Goal: Transaction & Acquisition: Purchase product/service

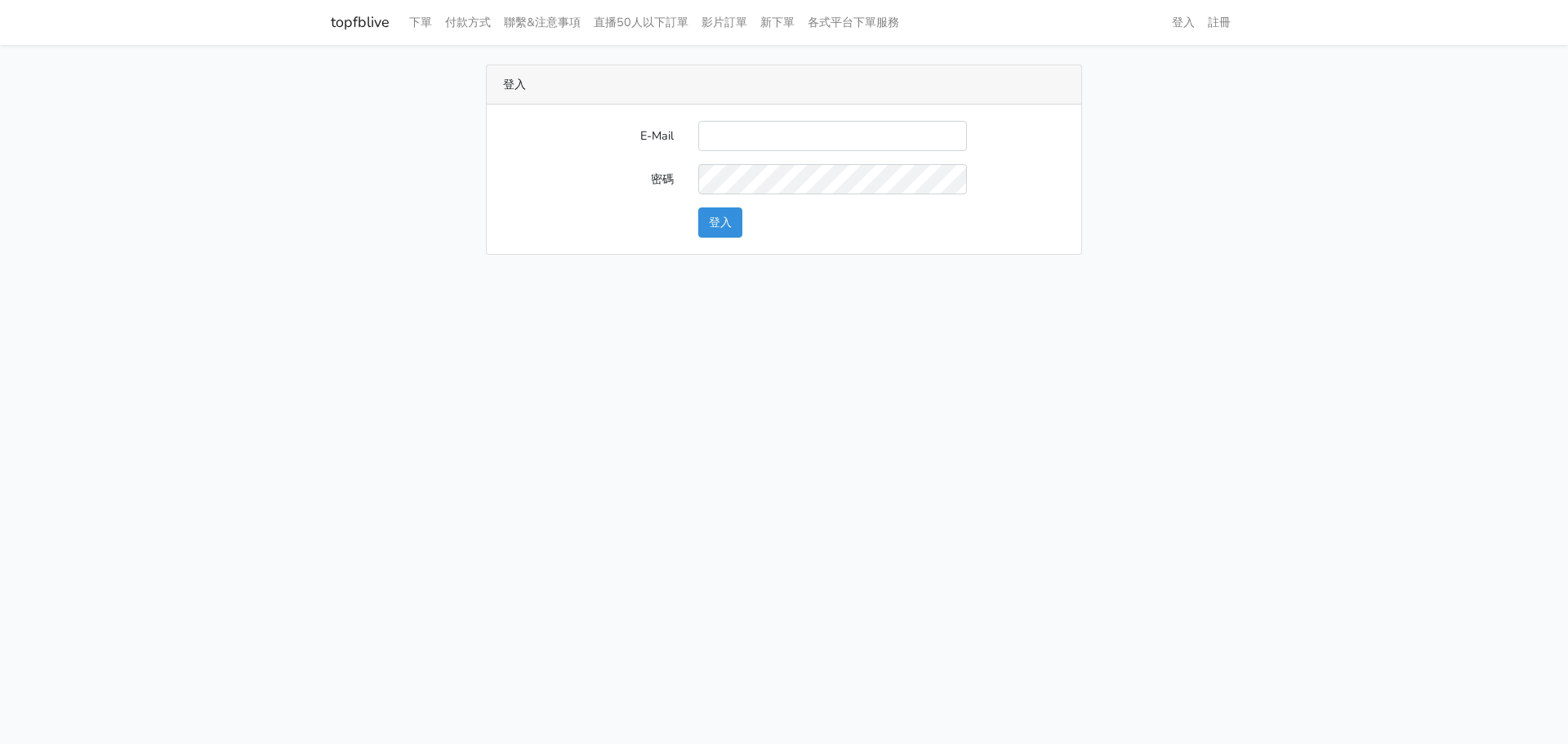
click at [755, 134] on input "E-Mail" at bounding box center [833, 136] width 269 height 30
type input "watin5408@gmail.com"
click at [759, 155] on form "E-Mail watin5408@gmail.com 密碼 登入" at bounding box center [784, 179] width 562 height 117
click at [730, 219] on button "登入" at bounding box center [720, 223] width 44 height 30
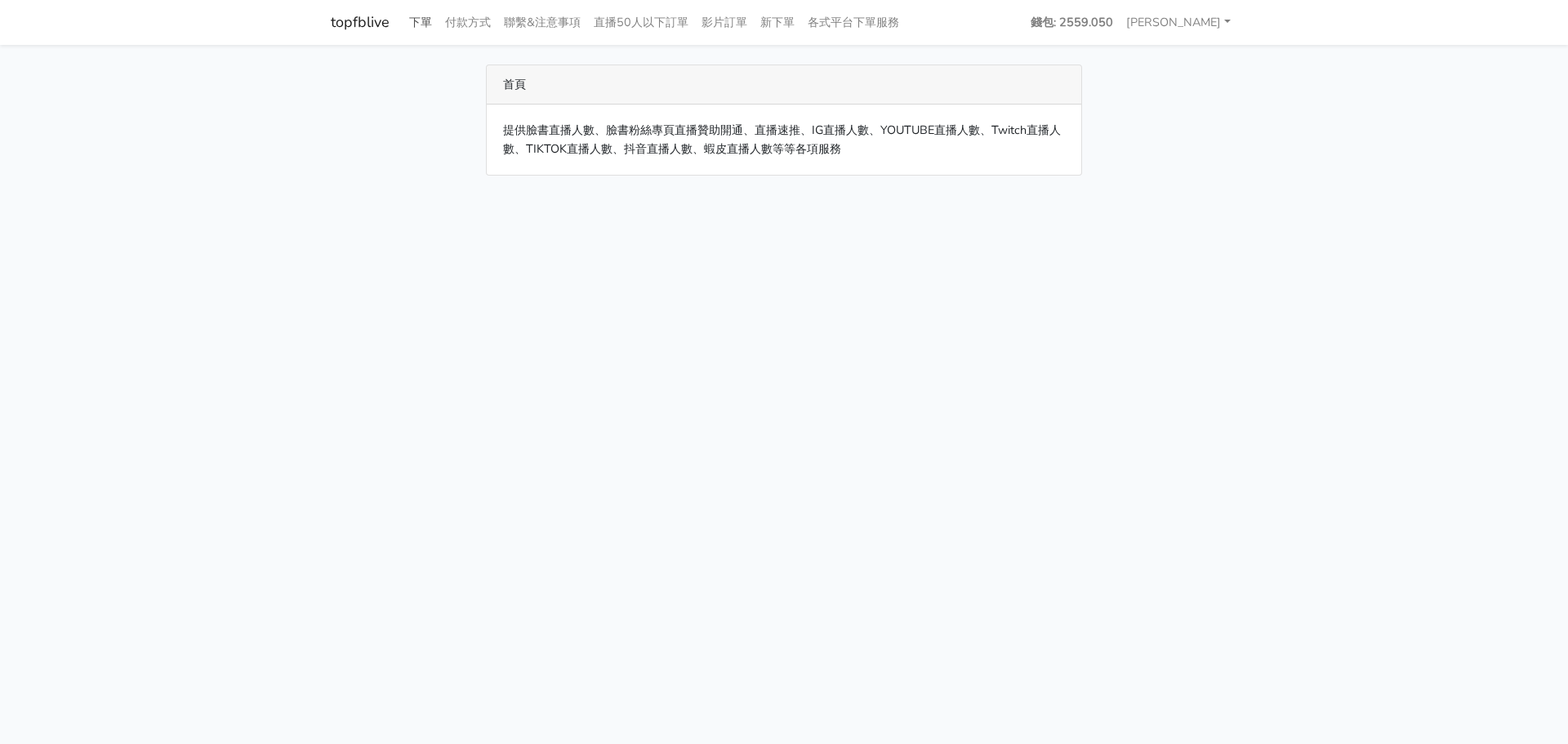
click at [423, 17] on link "下單" at bounding box center [421, 22] width 36 height 31
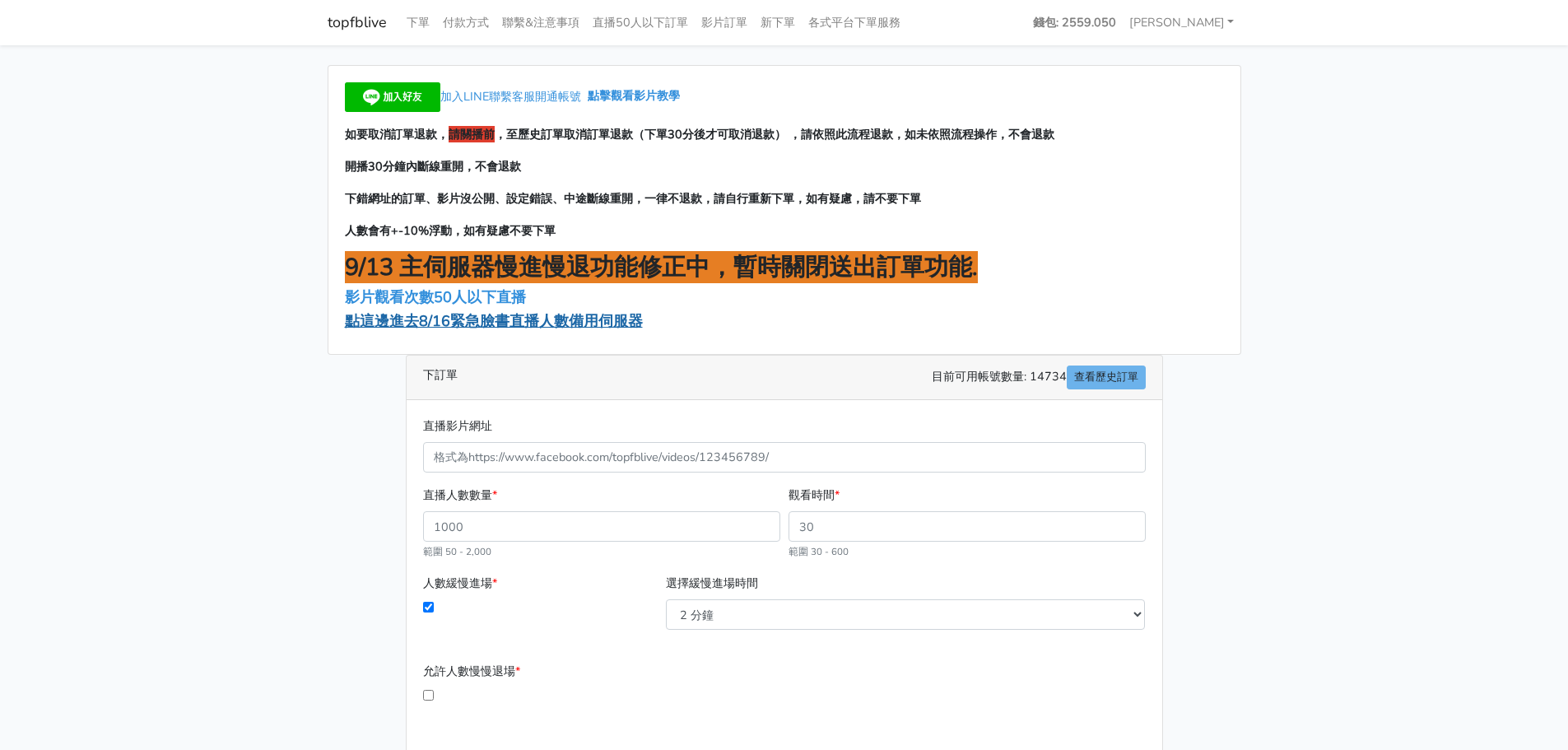
click at [425, 318] on span "點這邊進去8/16緊急臉書直播人數備用伺服器" at bounding box center [494, 321] width 298 height 20
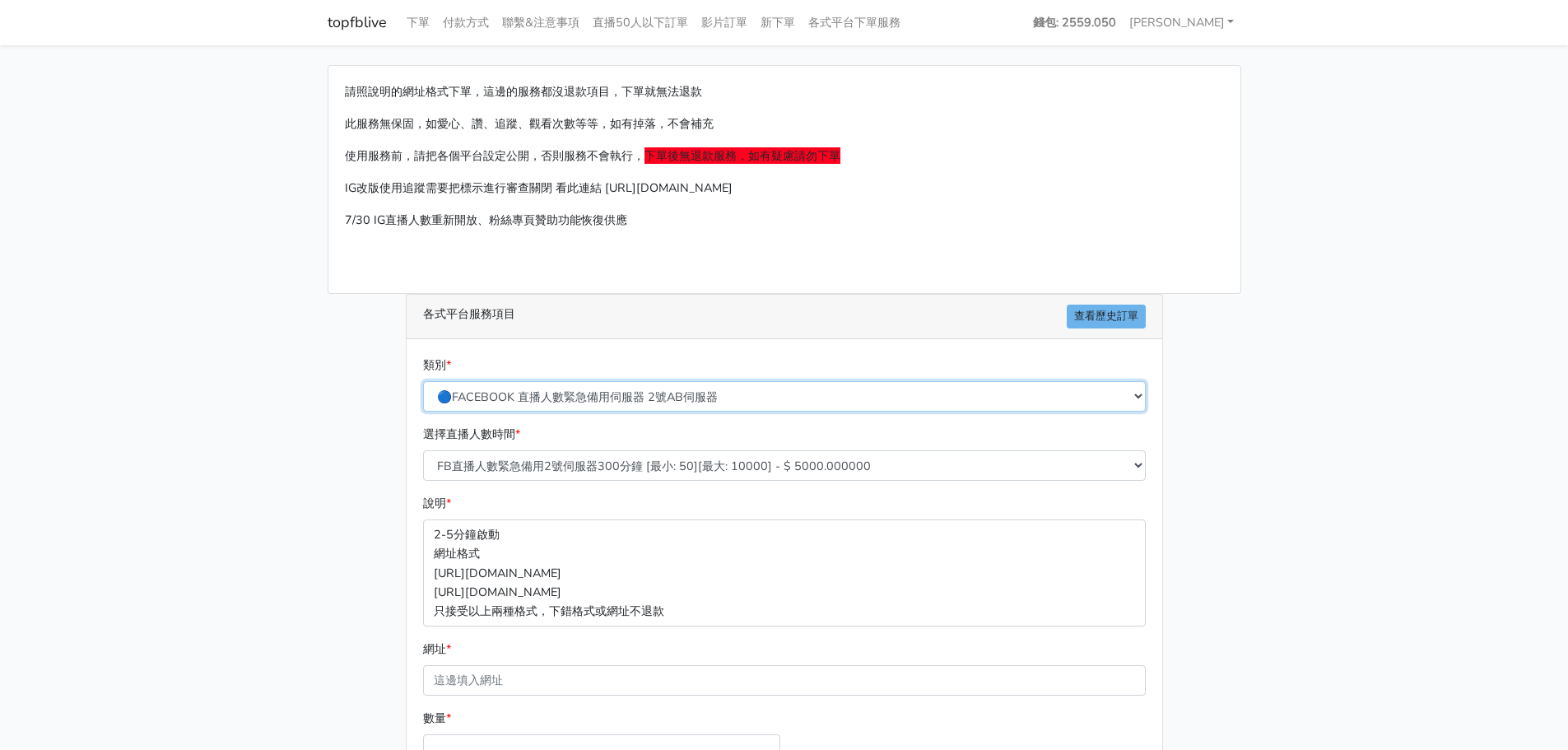
click at [555, 394] on select "🔵FACEBOOK 直播人數緊急備用伺服器 2號AB伺服器 🔵FACEBOOK 網軍專用貼文留言 安全保密 🔵FACEBOOK 直播人數緊急備用伺服器 J1 …" at bounding box center [784, 397] width 723 height 31
select select "3/26熱門平台服務台灣粉絲IG YT FB TIKTOK"
click at [423, 381] on select "🔵FACEBOOK 直播人數緊急備用伺服器 2號AB伺服器 🔵FACEBOOK 網軍專用貼文留言 安全保密 🔵FACEBOOK 直播人數緊急備用伺服器 J1 …" at bounding box center [784, 397] width 723 height 31
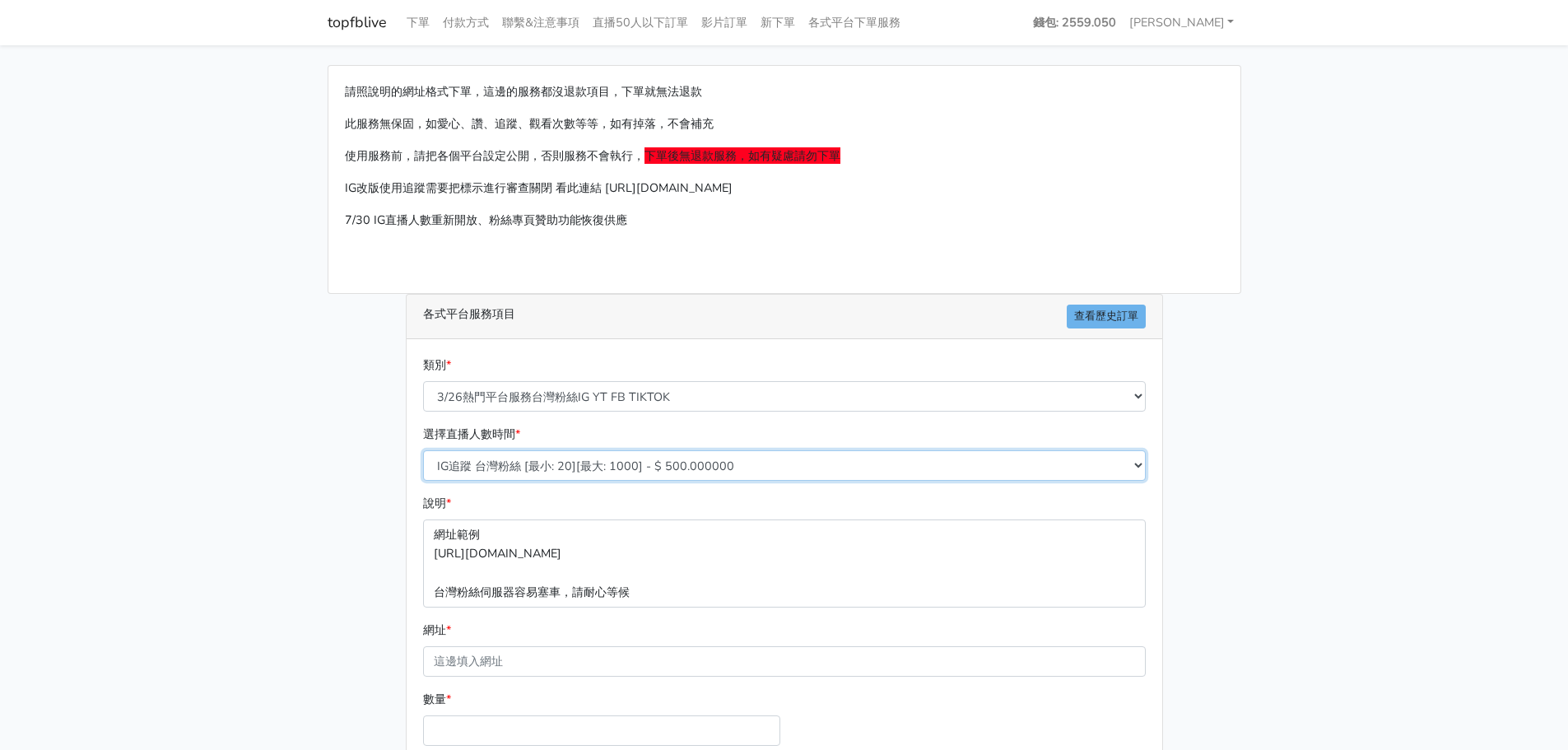
click at [528, 466] on select "IG追蹤 台灣粉絲 [最小: 20][最大: 1000] - $ 500.000000 IG愛心 台灣粉絲 [最小: 20][最大: 1000] - $ 35…" at bounding box center [784, 466] width 723 height 31
select select "670"
click at [423, 450] on select "IG追蹤 台灣粉絲 [最小: 20][最大: 1000] - $ 500.000000 IG愛心 台灣粉絲 [最小: 20][最大: 1000] - $ 35…" at bounding box center [784, 466] width 723 height 31
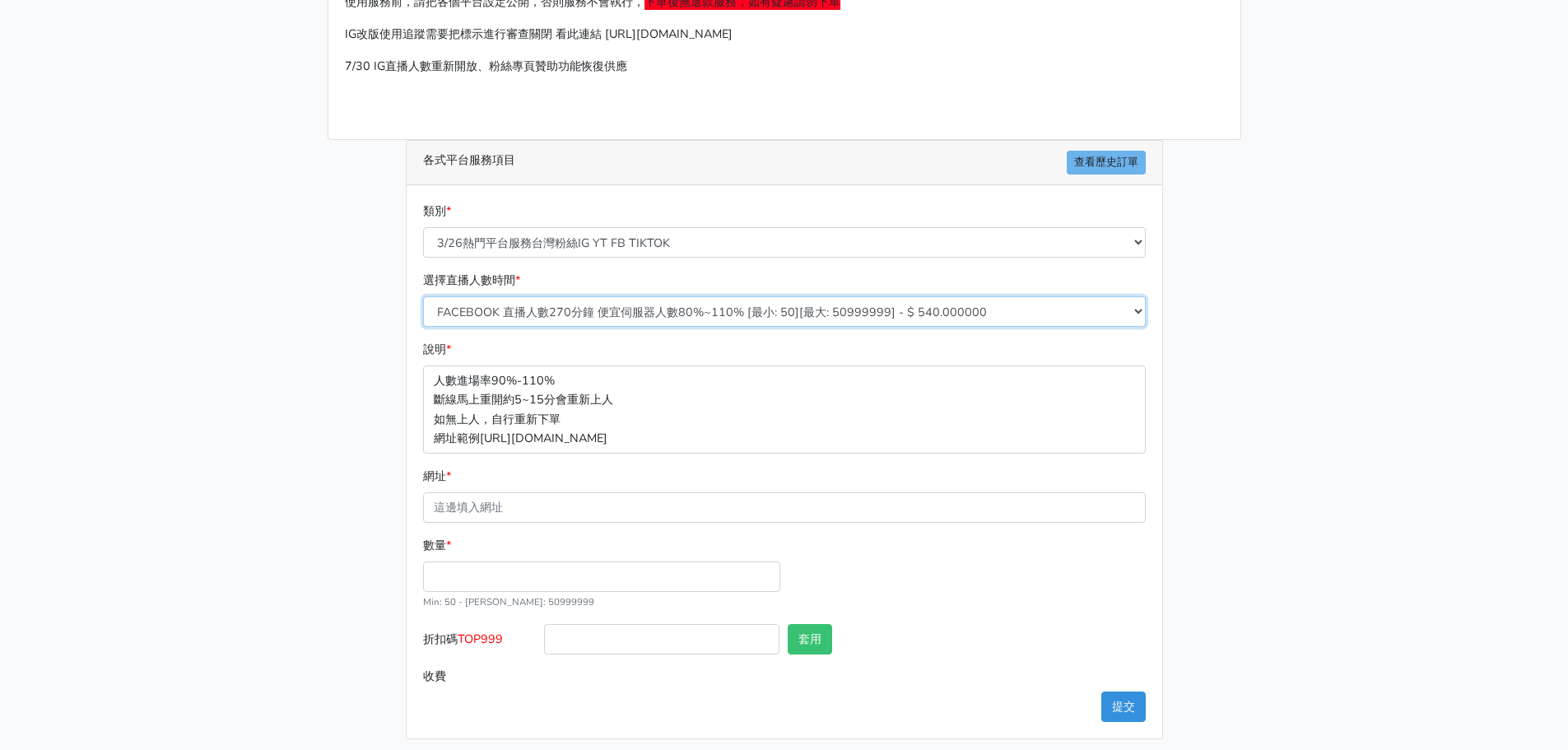
scroll to position [163, 0]
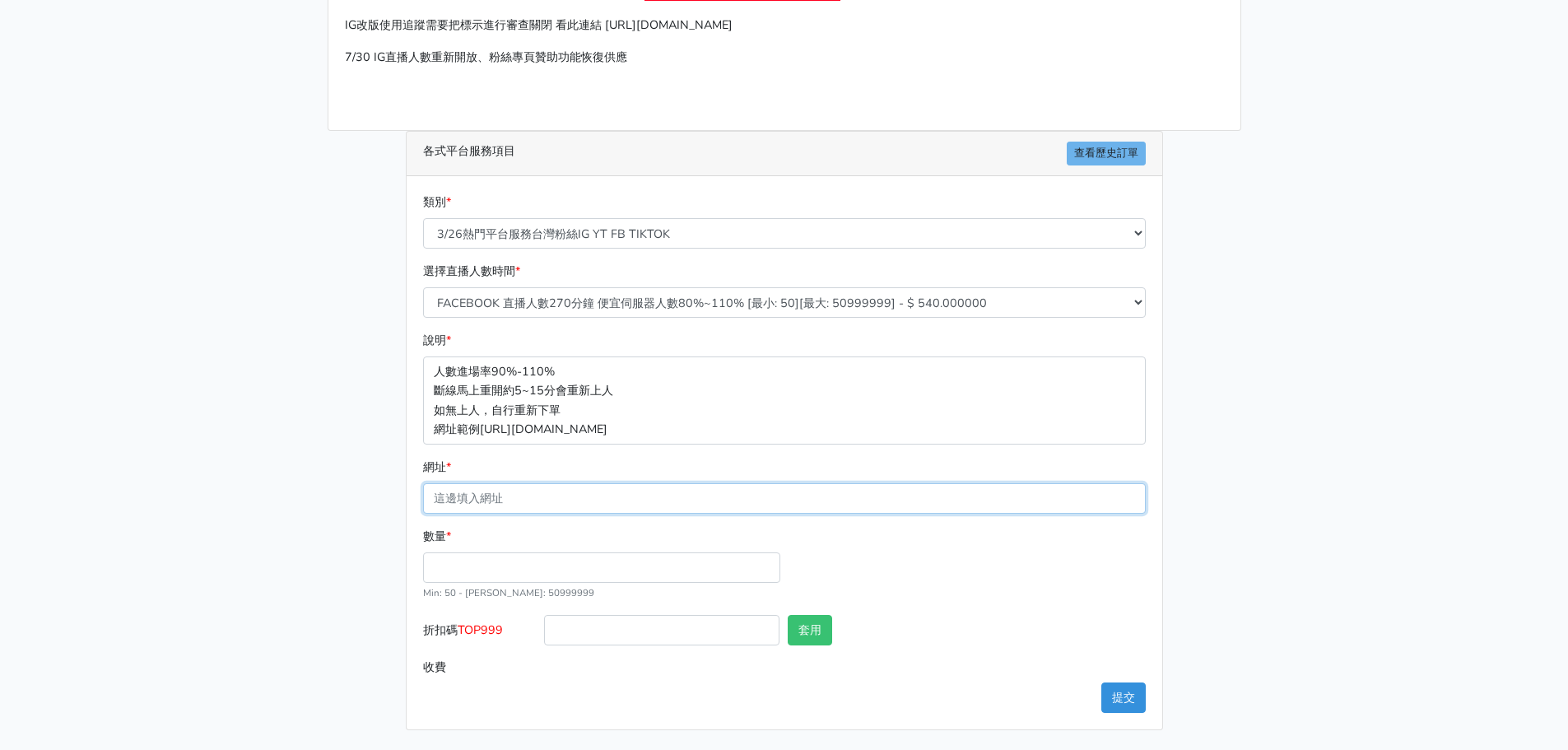
click at [461, 494] on input "網址 *" at bounding box center [784, 498] width 723 height 31
paste input "[URL][DOMAIN_NAME][DOMAIN_NAME]"
type input "[URL][DOMAIN_NAME][DOMAIN_NAME]"
click at [450, 569] on input "數量 *" at bounding box center [602, 568] width 357 height 31
type input "50"
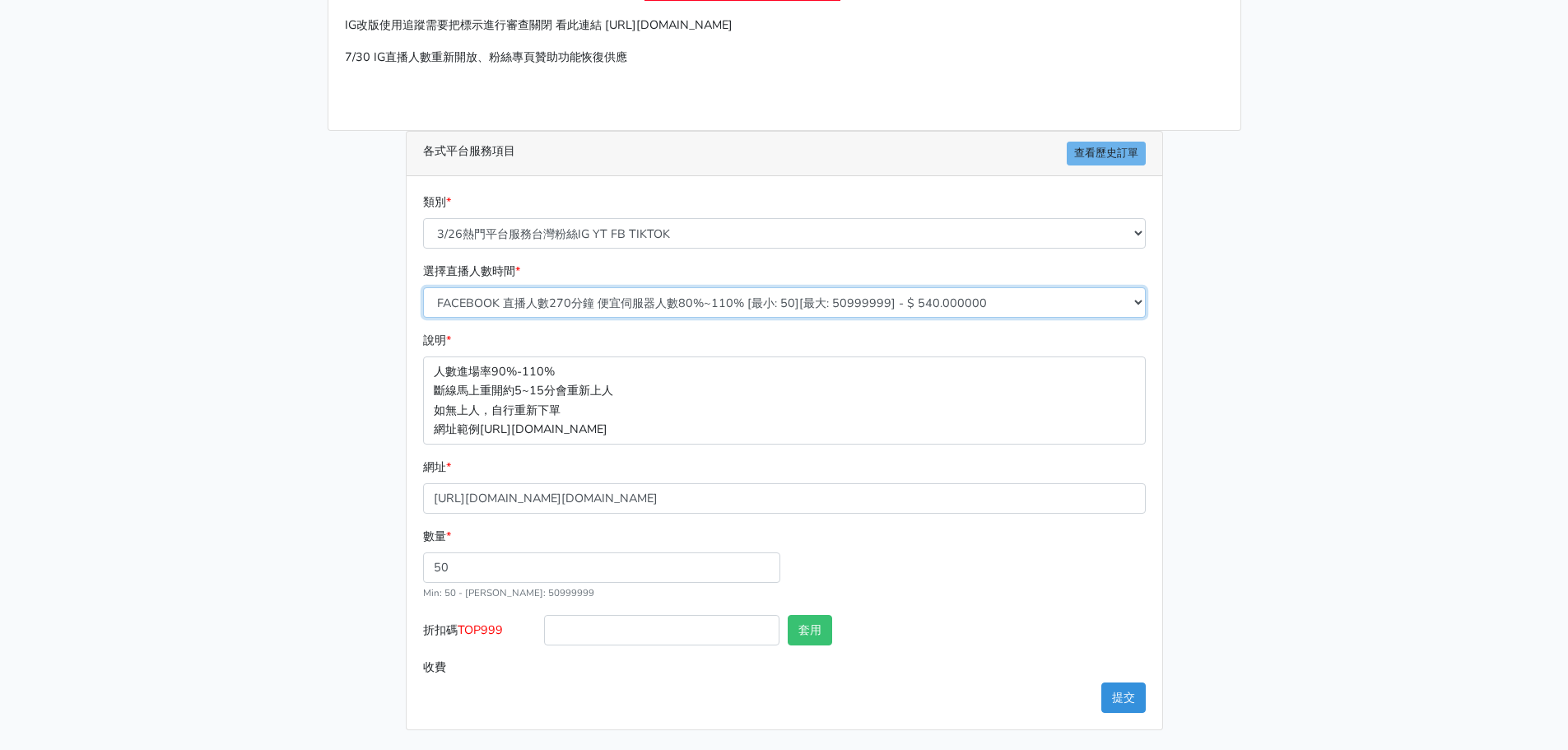
type input "27.000"
click at [688, 301] on select "IG追蹤 台灣粉絲 [最小: 20][最大: 1000] - $ 500.000000 IG愛心 台灣粉絲 [最小: 20][最大: 1000] - $ 35…" at bounding box center [784, 302] width 723 height 31
select select "665"
click at [423, 287] on select "IG追蹤 台灣粉絲 [最小: 20][最大: 1000] - $ 500.000000 IG愛心 台灣粉絲 [最小: 20][最大: 1000] - $ 35…" at bounding box center [784, 302] width 723 height 31
type input "12.000"
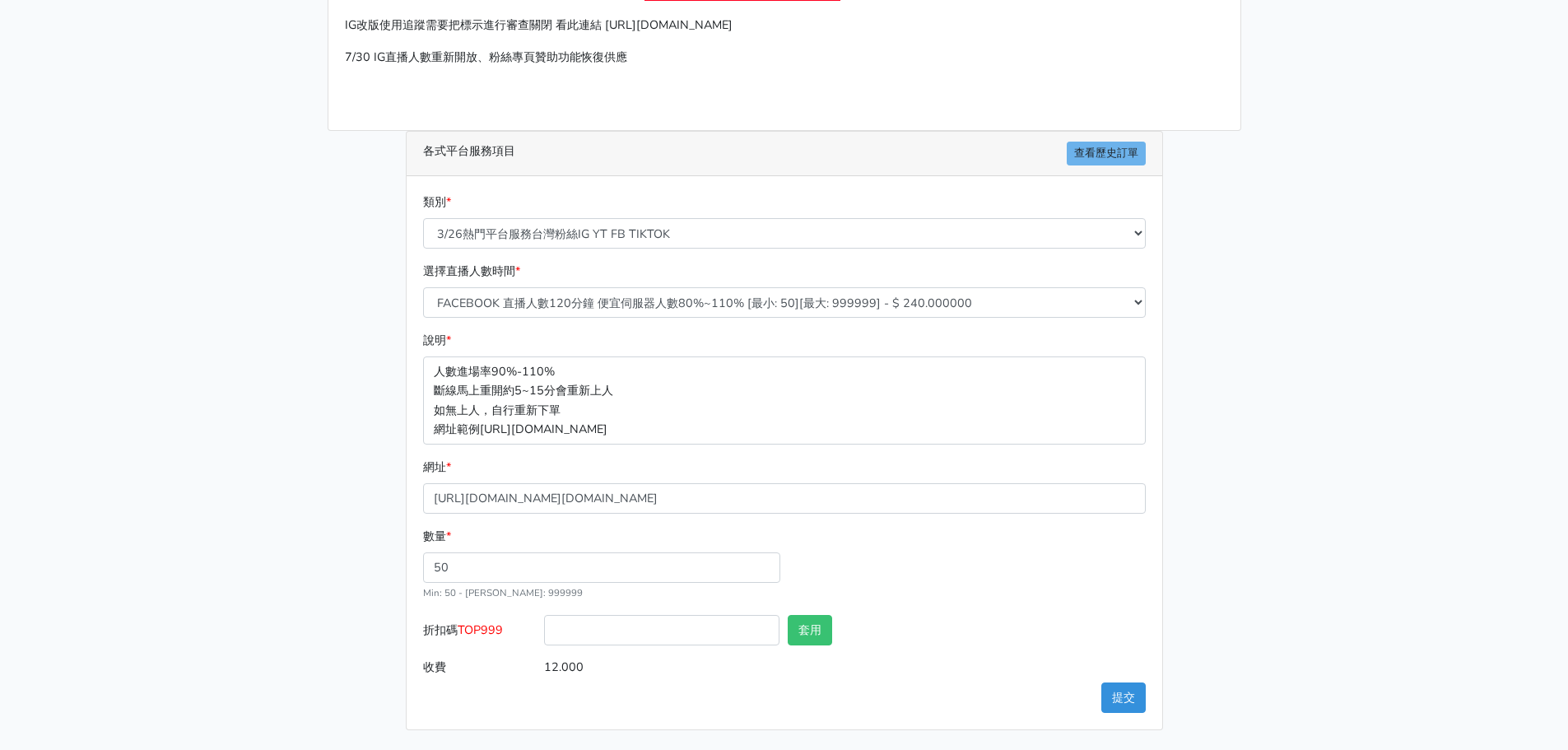
click at [1254, 545] on main "請照說明的網址格式下單，這邊的服務都沒退款項目，下單就無法退款 此服務無保固，如愛心、讚、追蹤、觀看次數等等，如有掉落，不會補充 使用服務前，請把各個平台設定…" at bounding box center [784, 316] width 1568 height 868
click at [809, 636] on button "套用" at bounding box center [810, 630] width 44 height 31
click at [1133, 699] on button "提交" at bounding box center [1123, 698] width 44 height 31
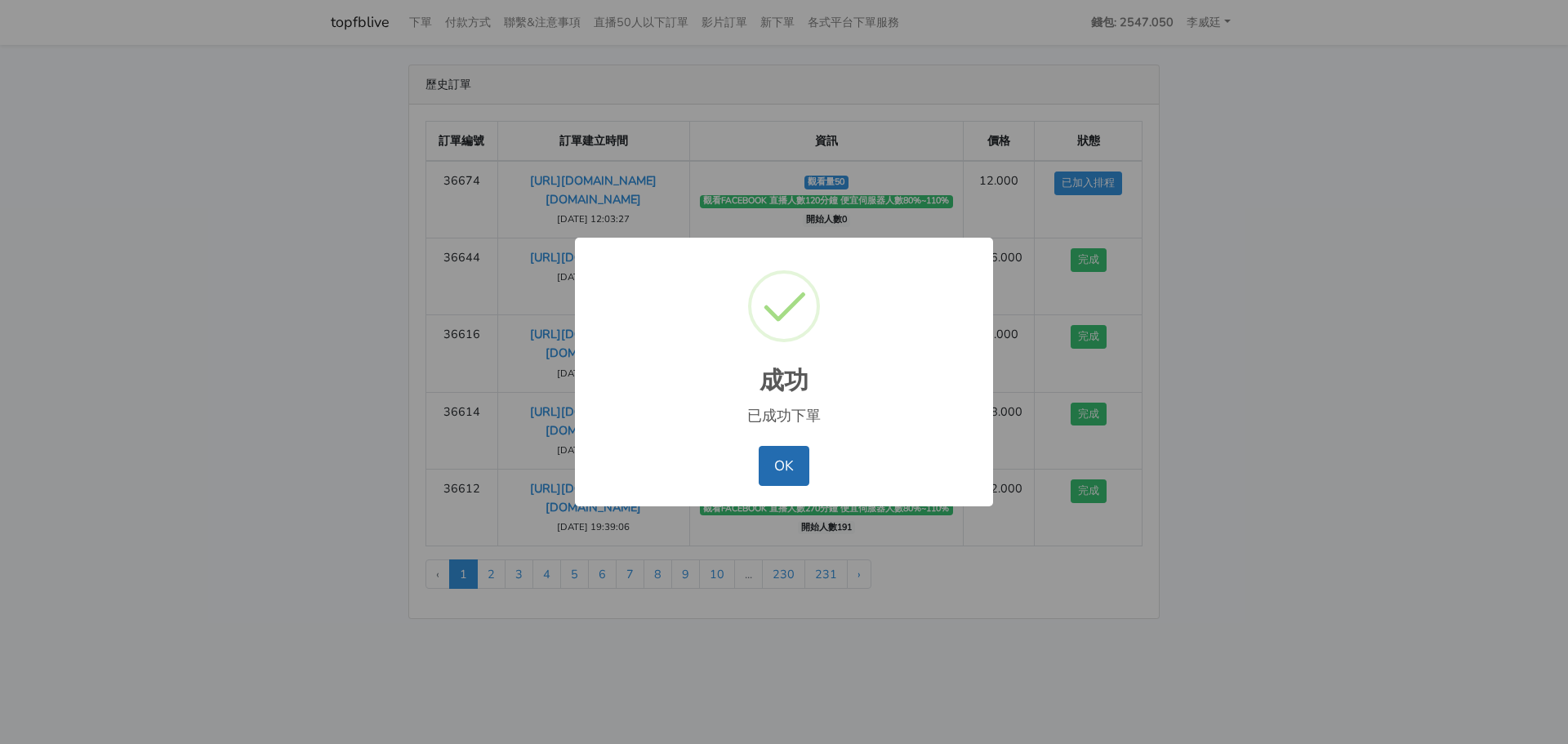
click at [793, 454] on button "OK" at bounding box center [784, 465] width 50 height 39
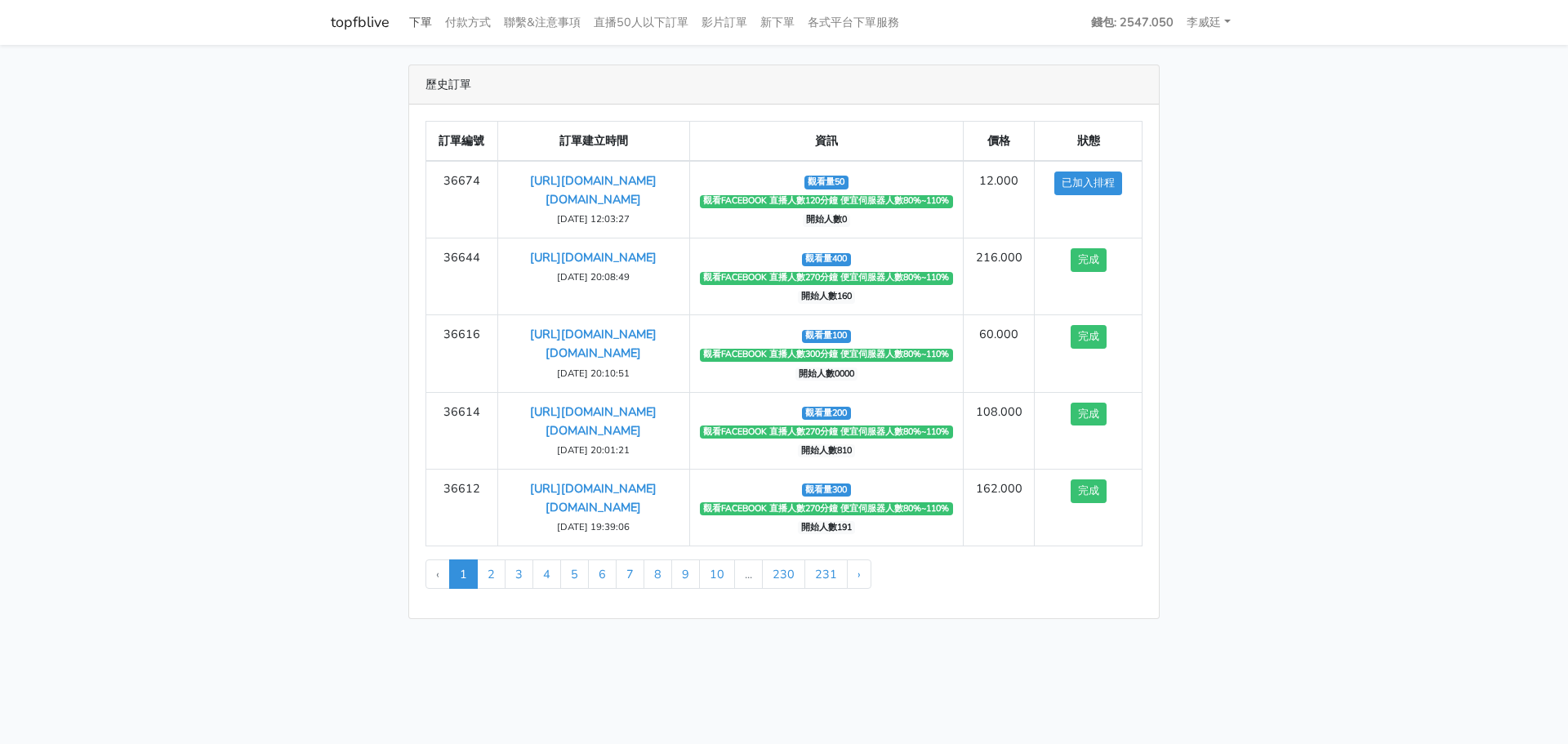
click at [412, 22] on link "下單" at bounding box center [421, 22] width 36 height 31
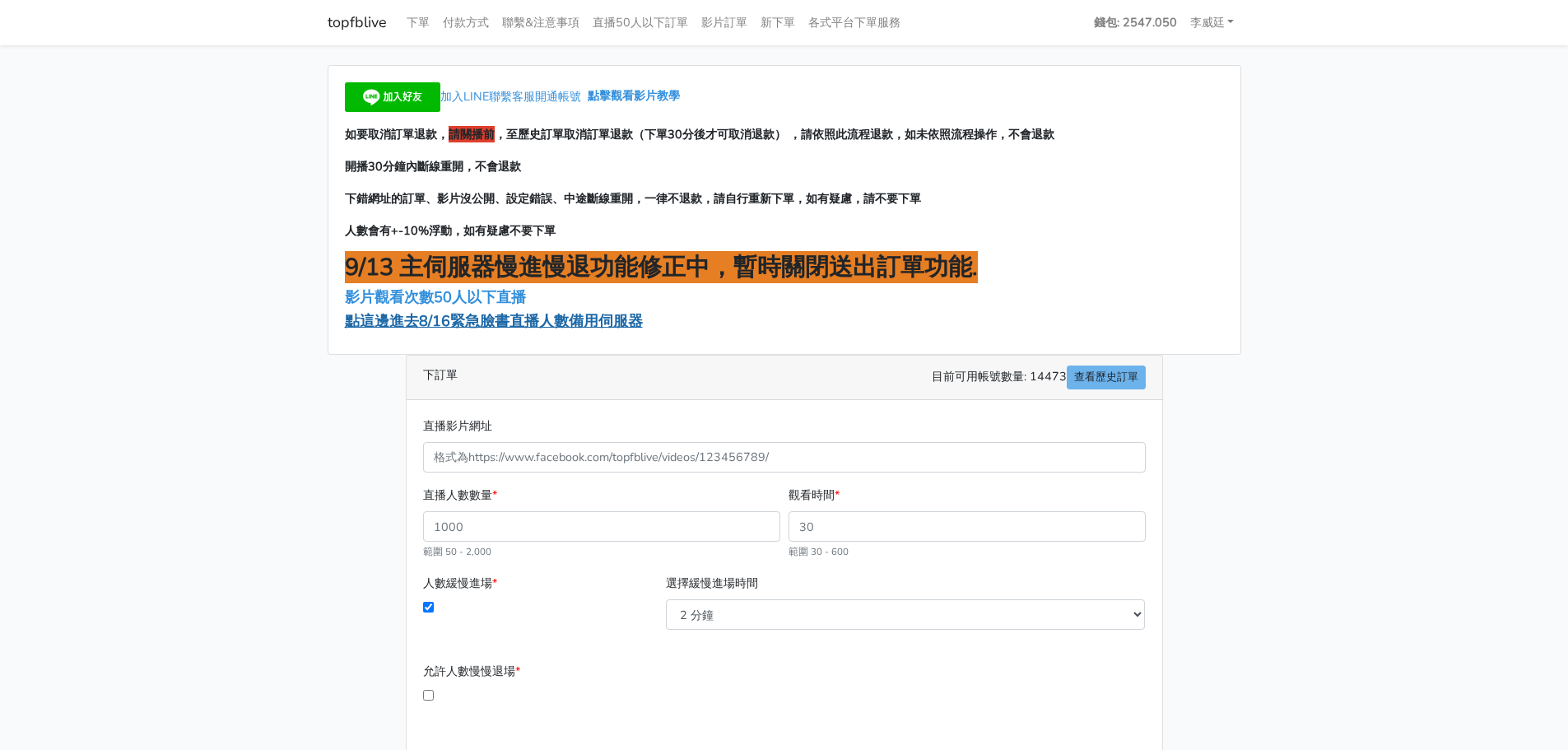
click at [495, 327] on span "點這邊進去8/16緊急臉書直播人數備用伺服器" at bounding box center [494, 321] width 298 height 20
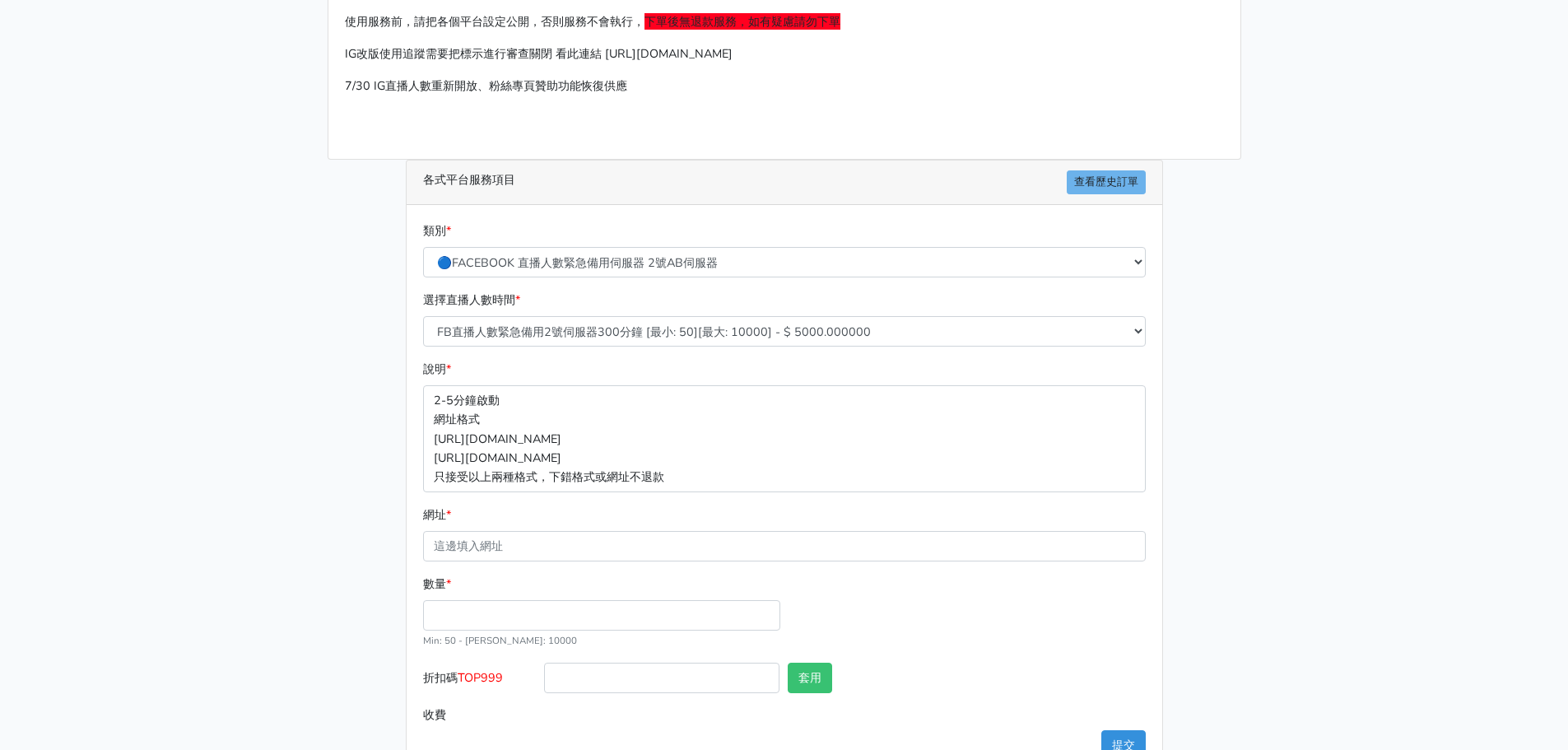
scroll to position [181, 0]
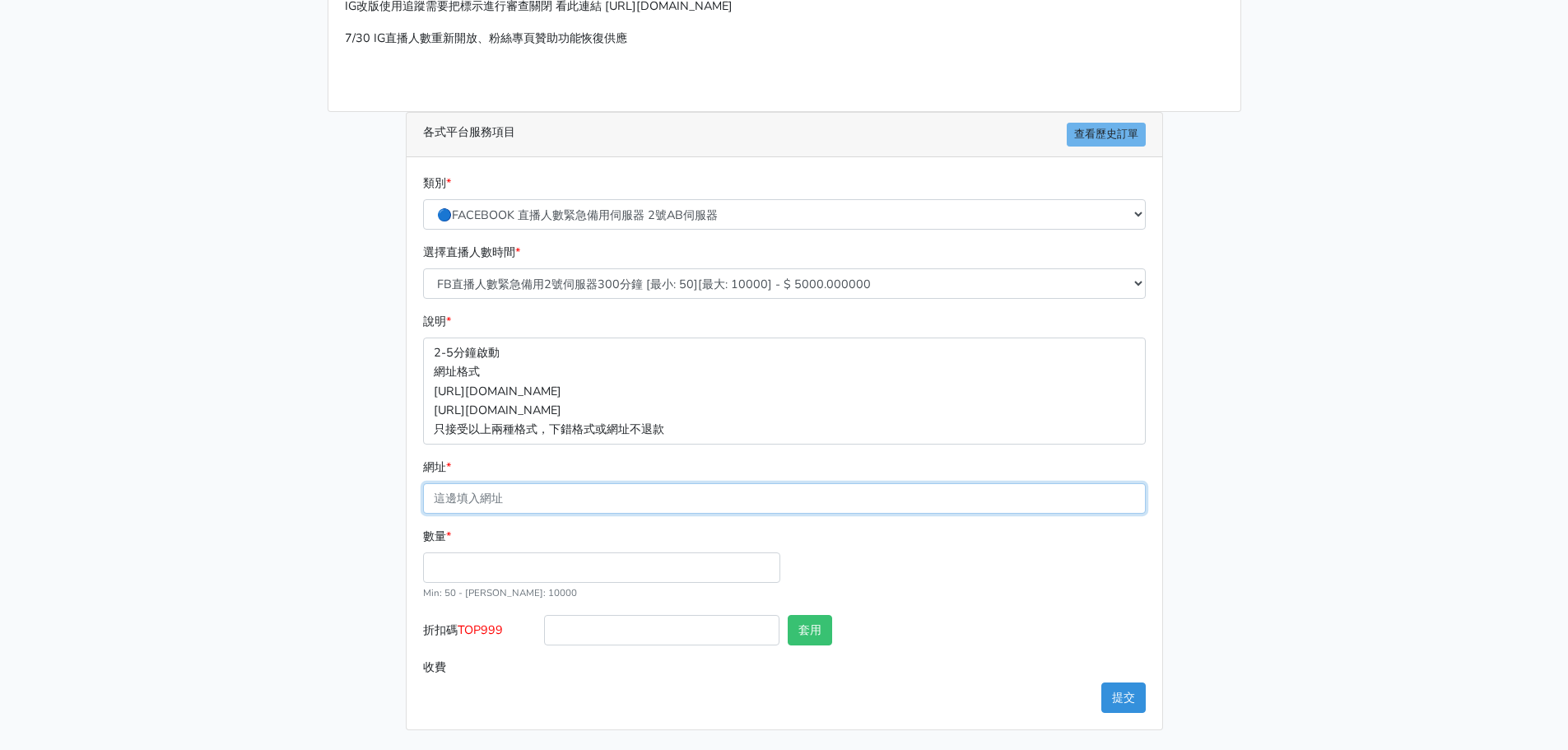
click at [487, 498] on input "網址 *" at bounding box center [784, 498] width 723 height 31
paste input "[URL][DOMAIN_NAME][DOMAIN_NAME]"
type input "[URL][DOMAIN_NAME][DOMAIN_NAME]"
click at [446, 569] on input "數量 *" at bounding box center [602, 568] width 357 height 31
type input "30"
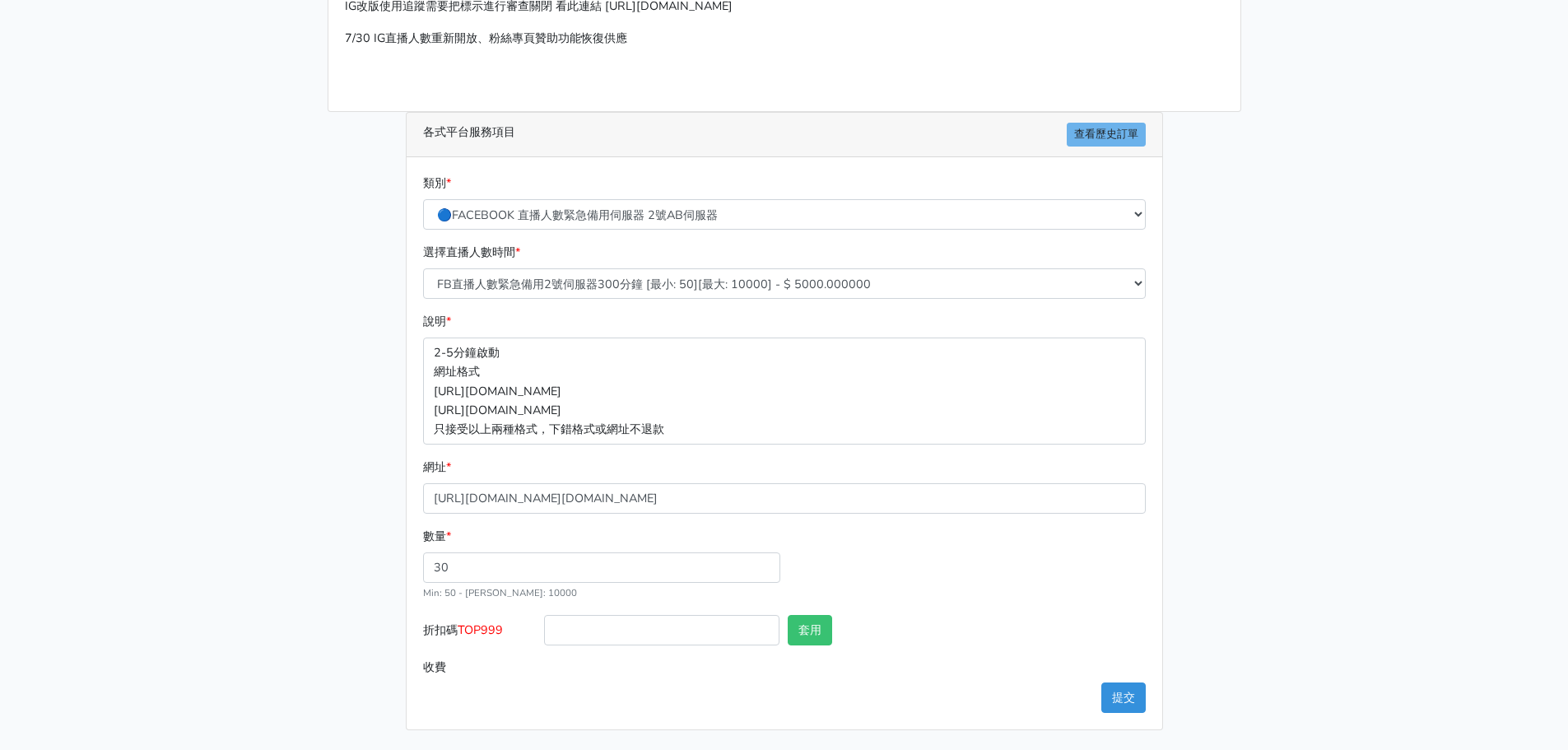
type input "150.000"
click at [349, 551] on div "請照說明的網址格式下單，這邊的服務都沒退款項目，下單就無法退款 此服務無保固，如愛心、讚、追蹤、觀看次數等等，如有掉落，不會補充 使用服務前，請把各個平台設定…" at bounding box center [784, 306] width 938 height 847
click at [707, 207] on select "🔵FACEBOOK 直播人數緊急備用伺服器 2號AB伺服器 🔵FACEBOOK 網軍專用貼文留言 安全保密 🔵FACEBOOK 直播人數緊急備用伺服器 J1 …" at bounding box center [784, 214] width 723 height 31
select select "3/26熱門平台服務台灣粉絲IG YT FB TIKTOK"
click at [423, 218] on select "🔵FACEBOOK 直播人數緊急備用伺服器 2號AB伺服器 🔵FACEBOOK 網軍專用貼文留言 安全保密 🔵FACEBOOK 直播人數緊急備用伺服器 J1 …" at bounding box center [784, 214] width 723 height 31
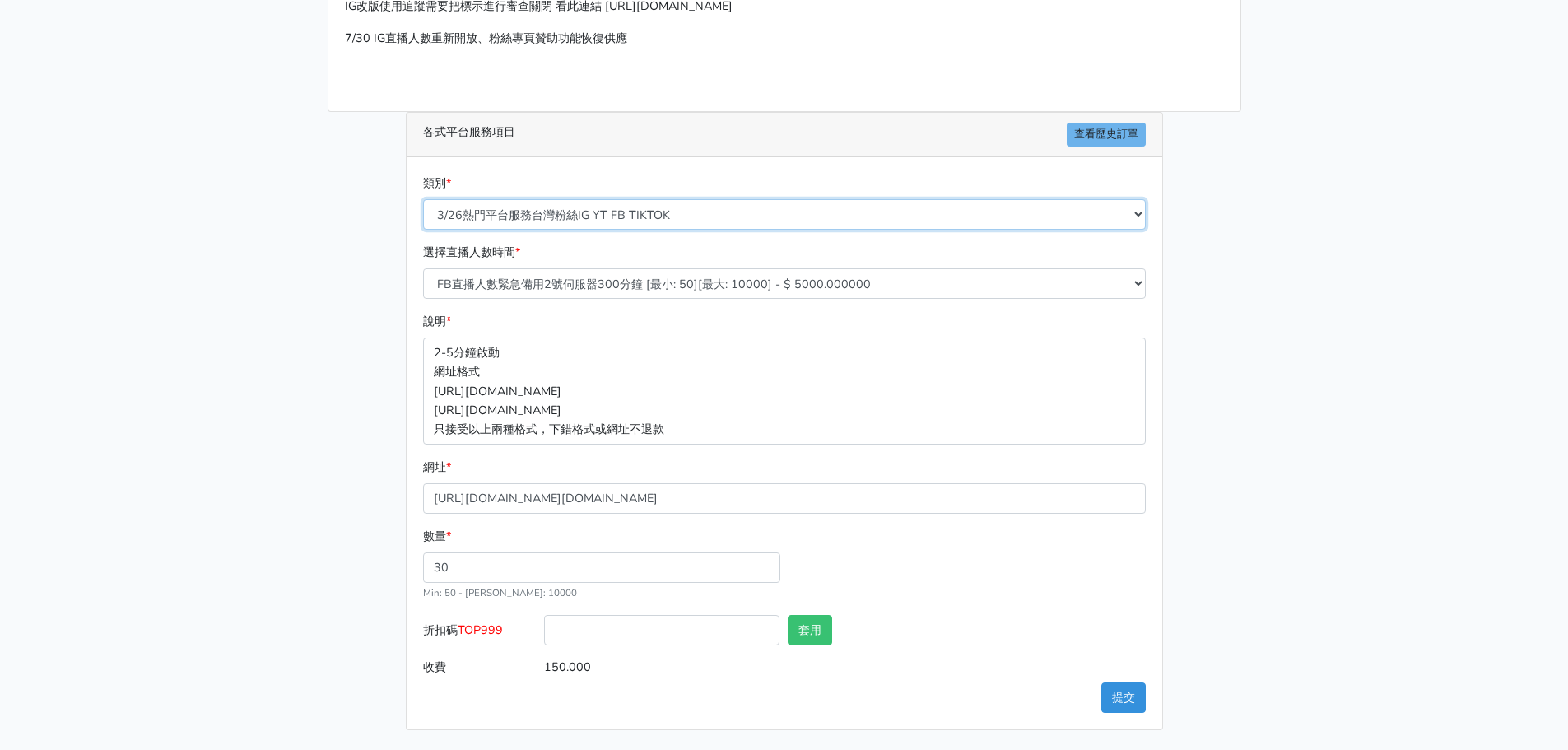
type input "15.000"
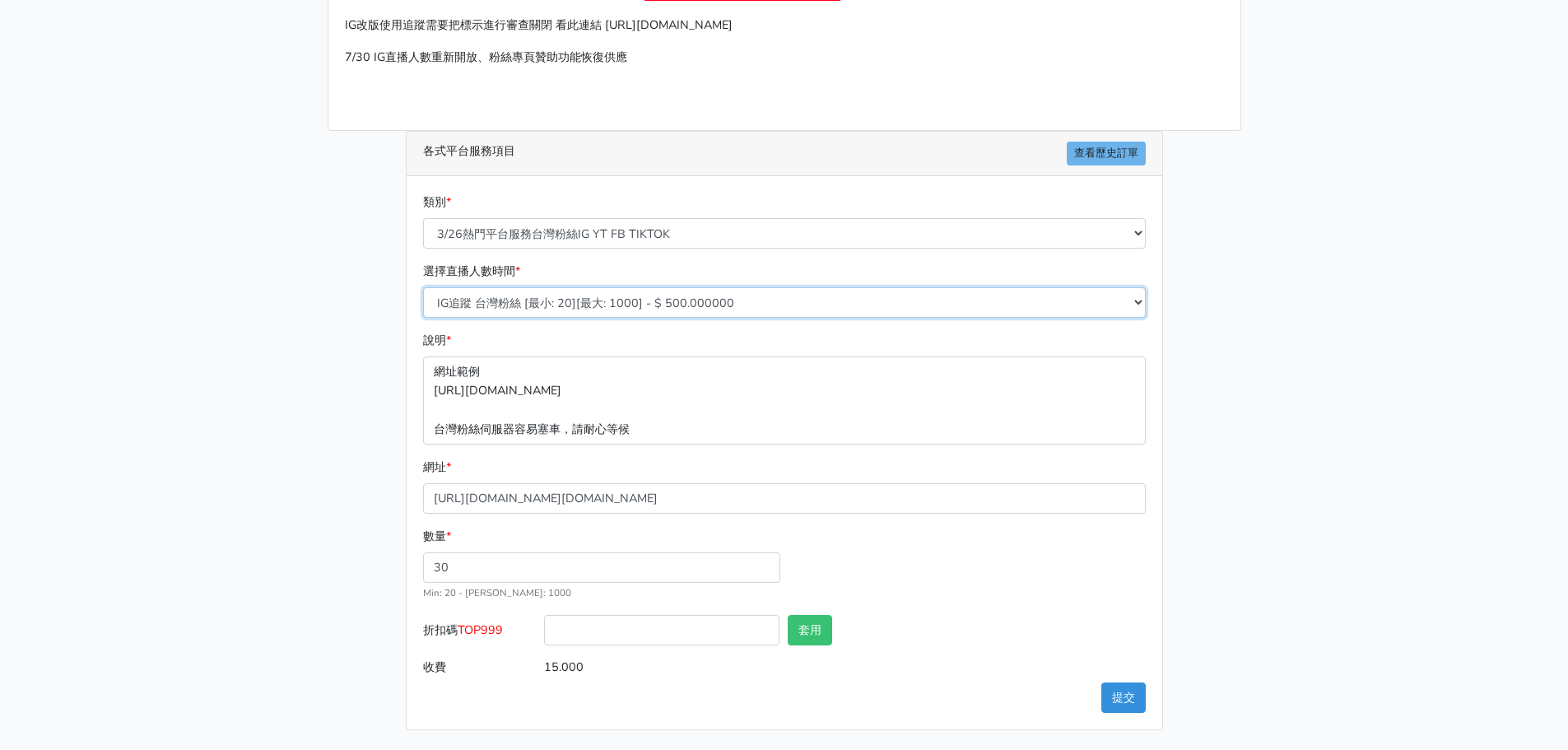
click at [532, 306] on select "IG追蹤 台灣粉絲 [最小: 20][最大: 1000] - $ 500.000000 IG愛心 台灣粉絲 [最小: 20][最大: 1000] - $ 35…" at bounding box center [784, 302] width 723 height 31
select select "665"
click at [423, 287] on select "IG追蹤 台灣粉絲 [最小: 20][最大: 1000] - $ 500.000000 IG愛心 台灣粉絲 [最小: 20][最大: 1000] - $ 35…" at bounding box center [784, 302] width 723 height 31
type input "7.200"
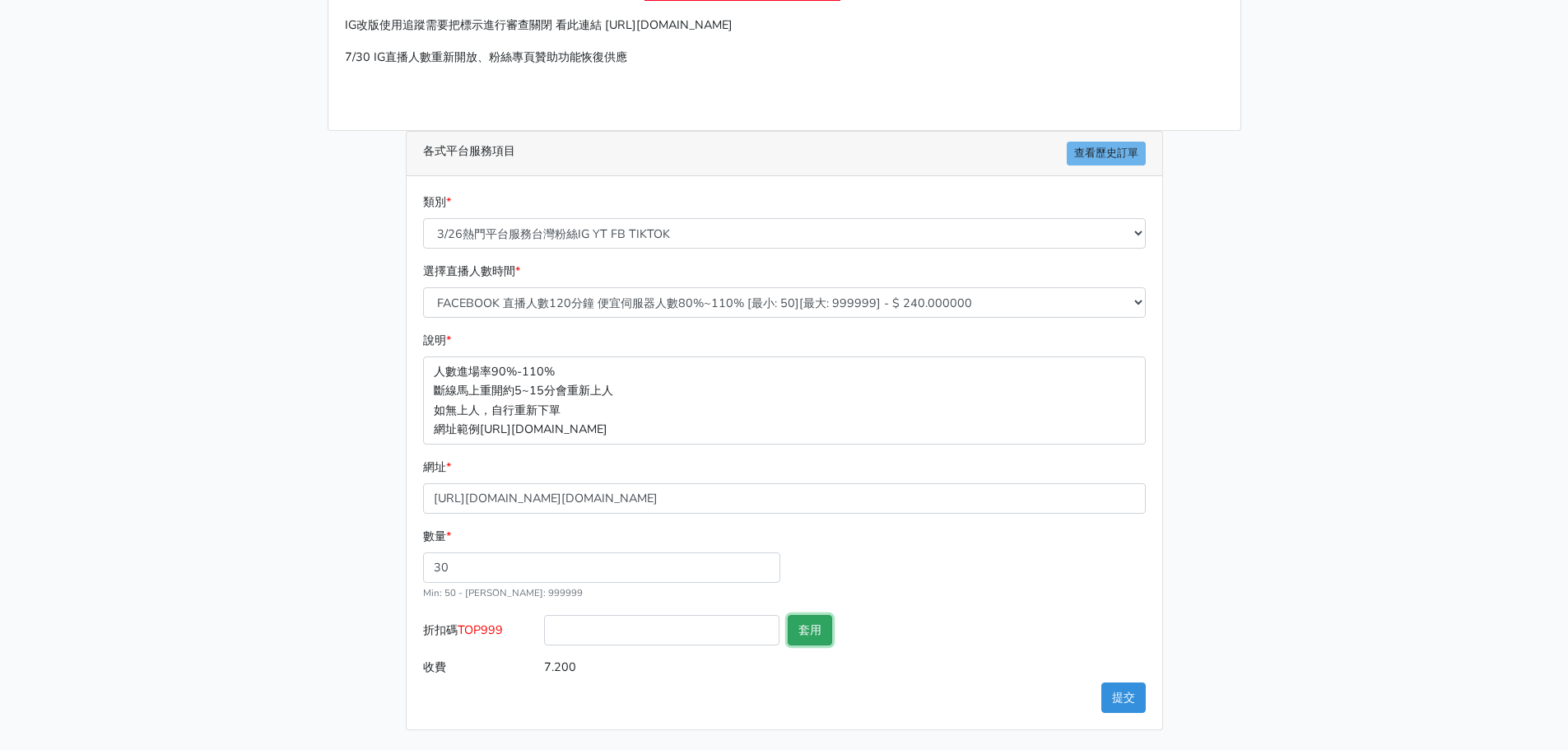
click at [816, 625] on button "套用" at bounding box center [810, 630] width 44 height 31
click at [1116, 691] on button "提交" at bounding box center [1123, 698] width 44 height 31
drag, startPoint x: 499, startPoint y: 574, endPoint x: 407, endPoint y: 563, distance: 92.7
click at [407, 563] on div "類別 * 🔵FACEBOOK 直播人數緊急備用伺服器 2號AB伺服器 🔵FACEBOOK 網軍專用貼文留言 安全保密 🔵FACEBOOK 直播人數緊急備用伺服…" at bounding box center [784, 452] width 756 height 553
type input "50"
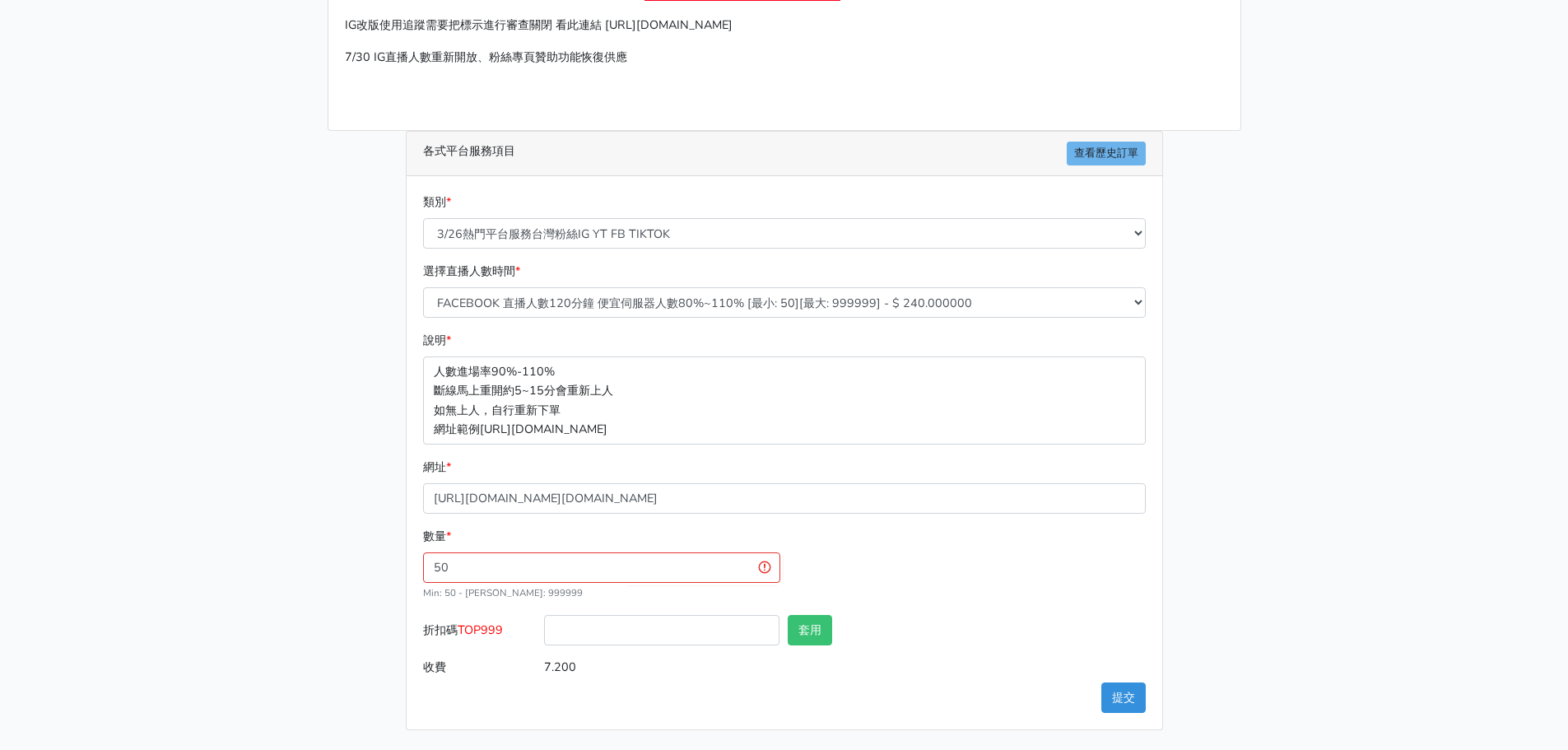
type input "12.000"
click at [803, 630] on button "套用" at bounding box center [810, 630] width 44 height 31
click at [492, 563] on input "50" at bounding box center [602, 568] width 357 height 31
click at [864, 568] on div "數量 * 50 Min: 50 - Max: 999999" at bounding box center [784, 571] width 731 height 88
click at [1127, 687] on button "提交" at bounding box center [1123, 698] width 44 height 31
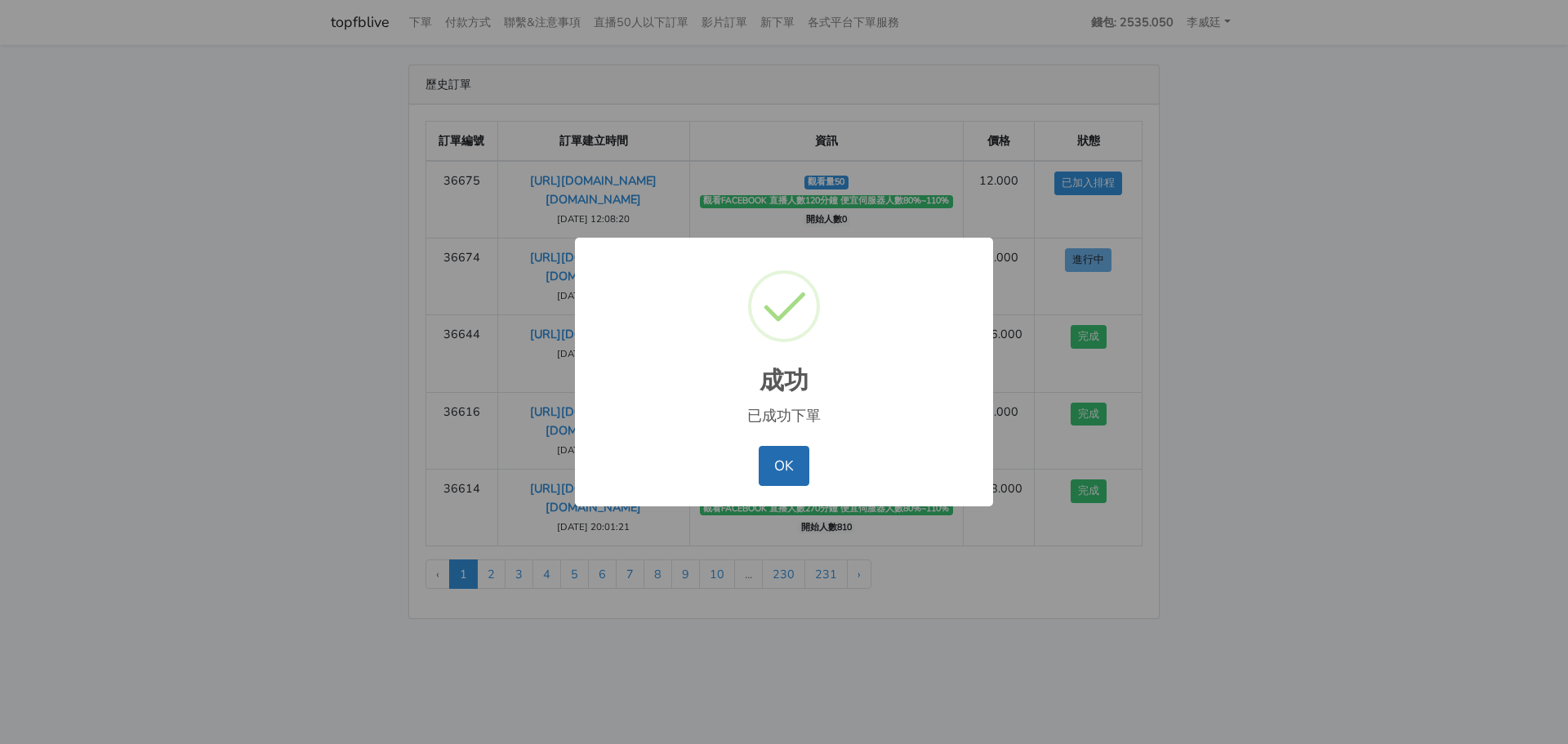
click at [783, 457] on button "OK" at bounding box center [784, 465] width 50 height 39
